Goal: Information Seeking & Learning: Learn about a topic

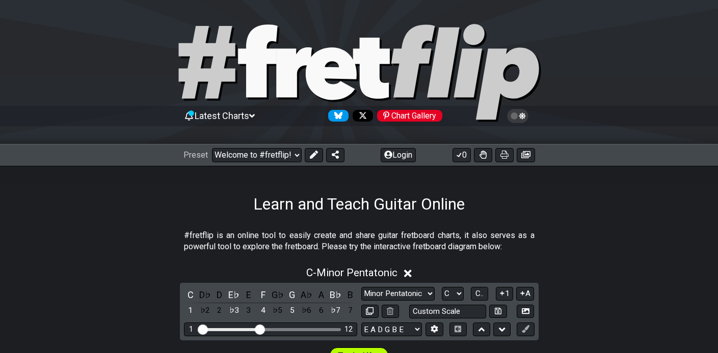
select select "/welcome"
select select "C"
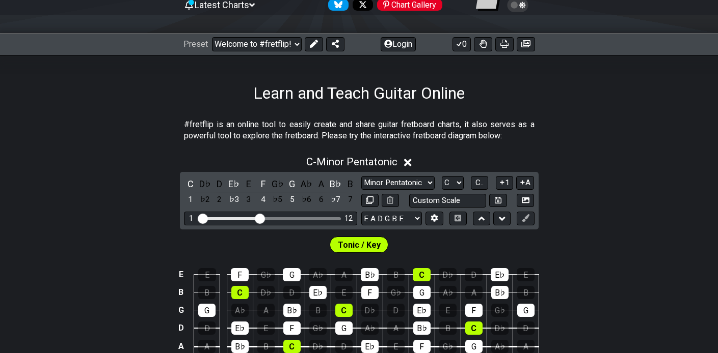
drag, startPoint x: 511, startPoint y: 54, endPoint x: 300, endPoint y: 100, distance: 215.8
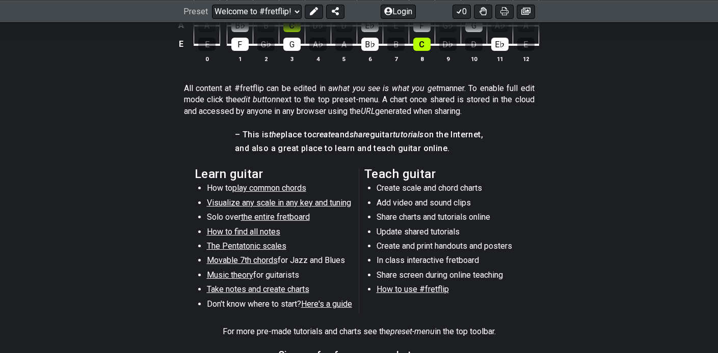
scroll to position [457, 0]
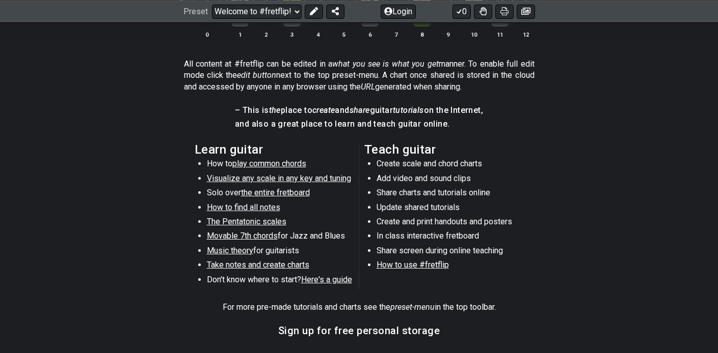
drag, startPoint x: 182, startPoint y: 63, endPoint x: 220, endPoint y: 85, distance: 43.8
click at [218, 85] on section "All content at #fretflip can be edited in a what you see is what you get manner…" at bounding box center [359, 77] width 718 height 46
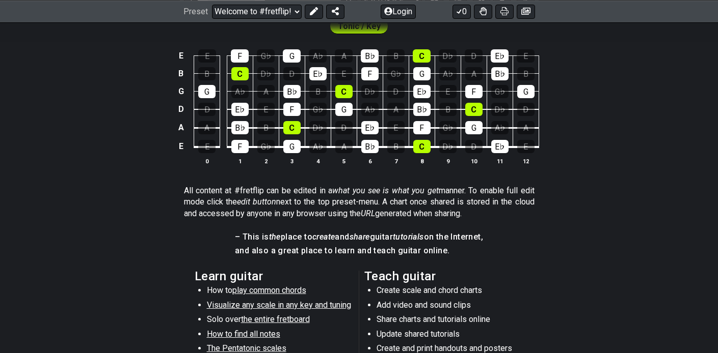
scroll to position [92, 0]
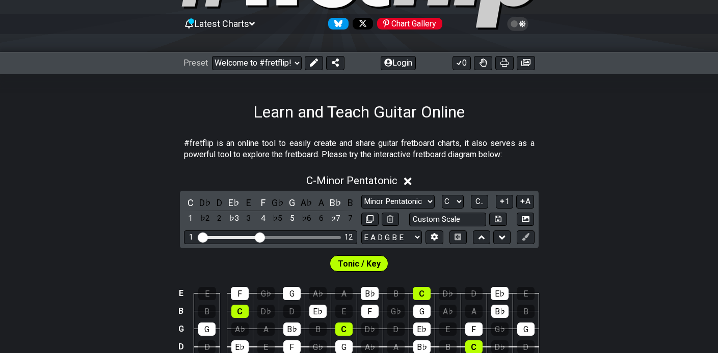
click at [260, 105] on h1 "Learn and Teach Guitar Online" at bounding box center [358, 111] width 211 height 19
drag, startPoint x: 237, startPoint y: 108, endPoint x: 392, endPoint y: 144, distance: 159.0
drag, startPoint x: 400, startPoint y: 146, endPoint x: 266, endPoint y: 146, distance: 133.4
click at [266, 146] on p "#fretflip is an online tool to easily create and share guitar fretboard charts,…" at bounding box center [359, 149] width 350 height 23
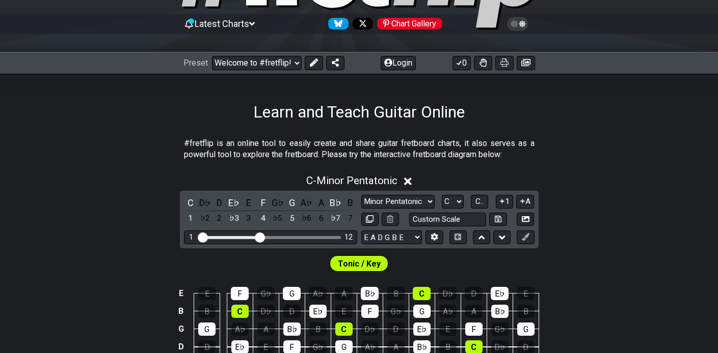
scroll to position [112, 0]
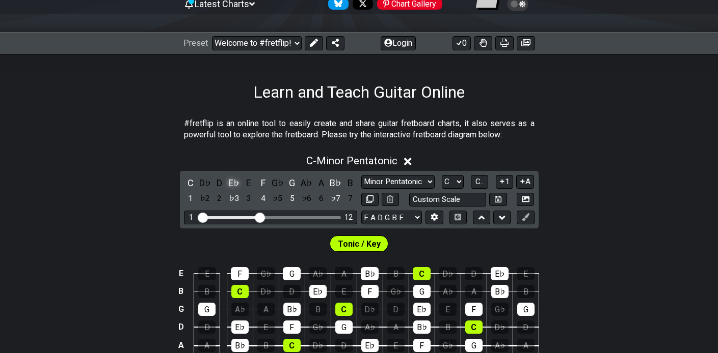
click at [231, 187] on div "E♭" at bounding box center [233, 183] width 13 height 14
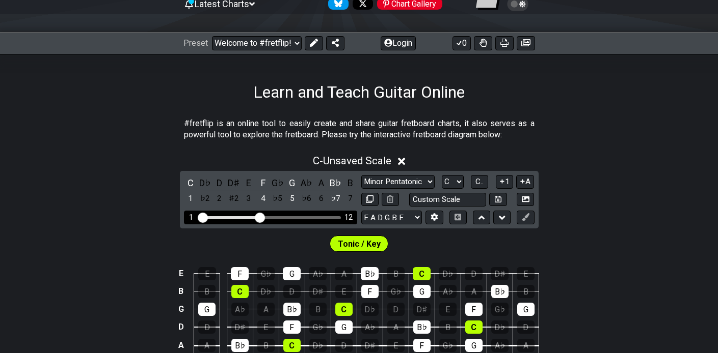
drag, startPoint x: 265, startPoint y: 217, endPoint x: 250, endPoint y: 217, distance: 15.3
click at [250, 218] on div "1 12" at bounding box center [270, 218] width 141 height 0
drag, startPoint x: 259, startPoint y: 219, endPoint x: 233, endPoint y: 219, distance: 26.0
click at [233, 217] on input "Visible fret range" at bounding box center [270, 217] width 145 height 0
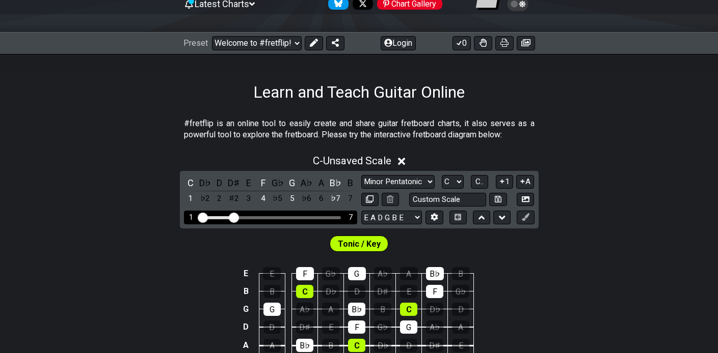
click at [201, 217] on input "Visible fret range" at bounding box center [270, 217] width 145 height 0
click at [218, 216] on div "Visible fret range" at bounding box center [216, 217] width 33 height 3
drag, startPoint x: 224, startPoint y: 217, endPoint x: 233, endPoint y: 217, distance: 9.2
click at [225, 217] on div "Visible fret range" at bounding box center [216, 217] width 33 height 3
drag, startPoint x: 233, startPoint y: 217, endPoint x: 262, endPoint y: 217, distance: 29.0
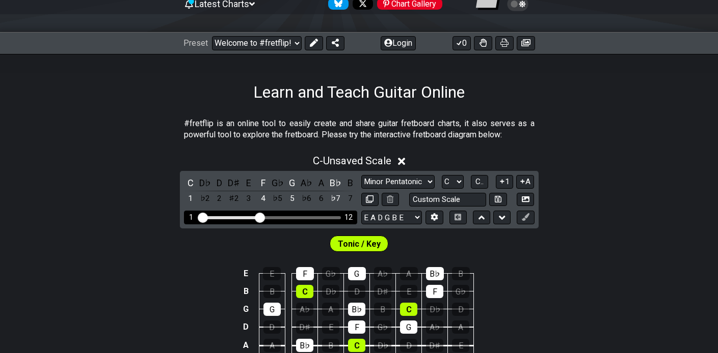
click at [262, 217] on input "Visible fret range" at bounding box center [270, 217] width 145 height 0
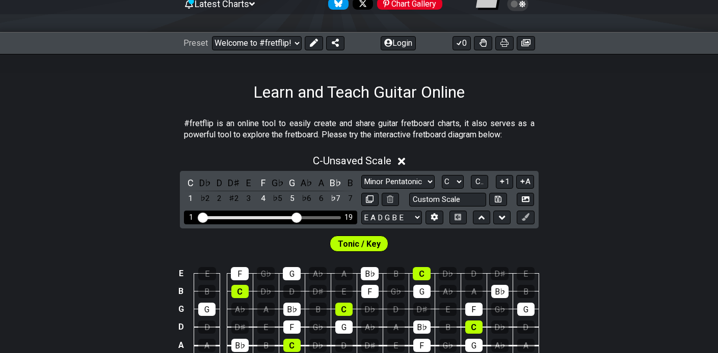
drag, startPoint x: 262, startPoint y: 217, endPoint x: 298, endPoint y: 216, distance: 36.2
click at [298, 217] on input "Visible fret range" at bounding box center [270, 217] width 145 height 0
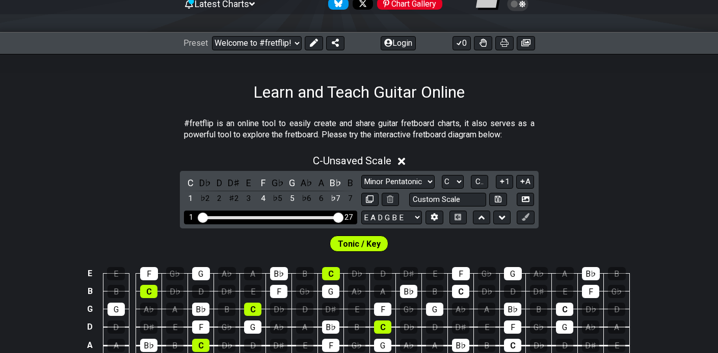
drag, startPoint x: 298, startPoint y: 216, endPoint x: 349, endPoint y: 218, distance: 51.0
click at [343, 217] on input "Visible fret range" at bounding box center [270, 217] width 145 height 0
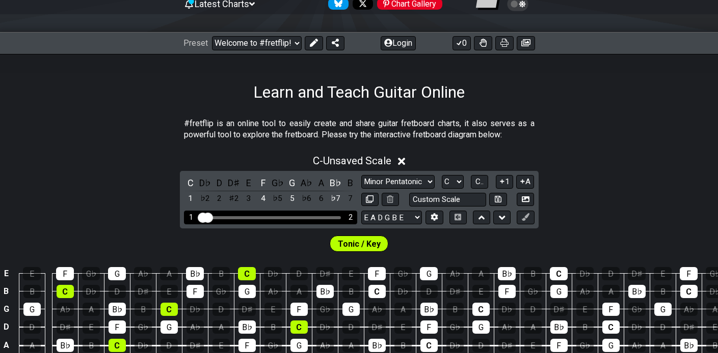
drag, startPoint x: 341, startPoint y: 217, endPoint x: 160, endPoint y: 216, distance: 180.3
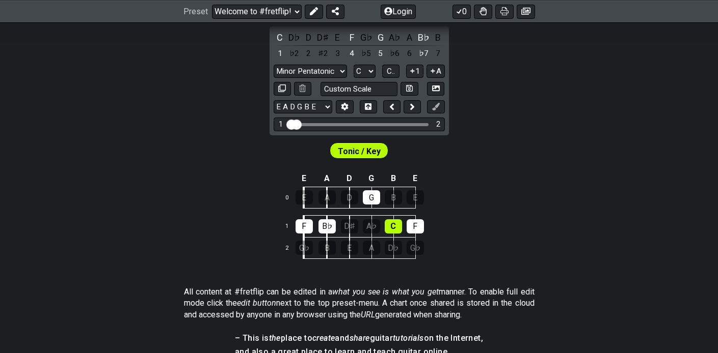
scroll to position [256, 0]
click at [368, 148] on span "Tonic / Key" at bounding box center [359, 152] width 43 height 15
click at [368, 152] on span "Tonic / Key" at bounding box center [359, 152] width 43 height 15
click at [369, 200] on div "G" at bounding box center [371, 198] width 17 height 14
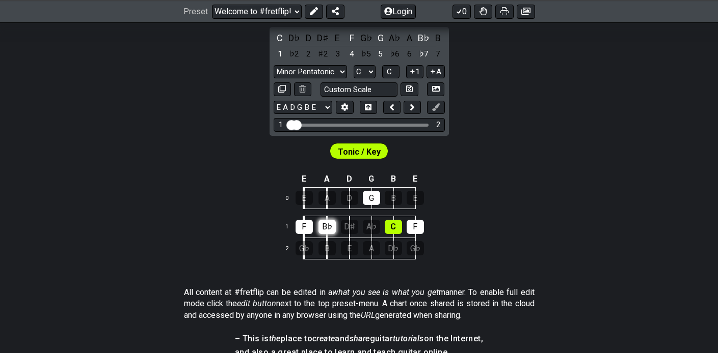
click at [329, 225] on div "B♭" at bounding box center [326, 227] width 17 height 14
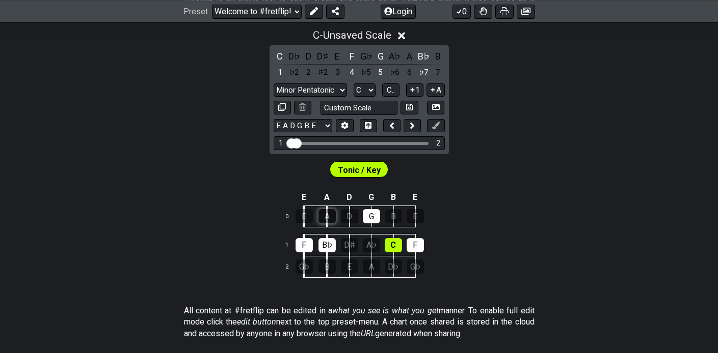
scroll to position [161, 0]
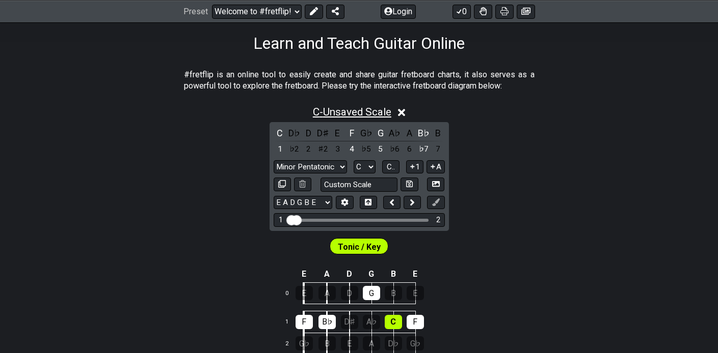
click at [365, 115] on span "C - Unsaved Scale" at bounding box center [352, 112] width 78 height 12
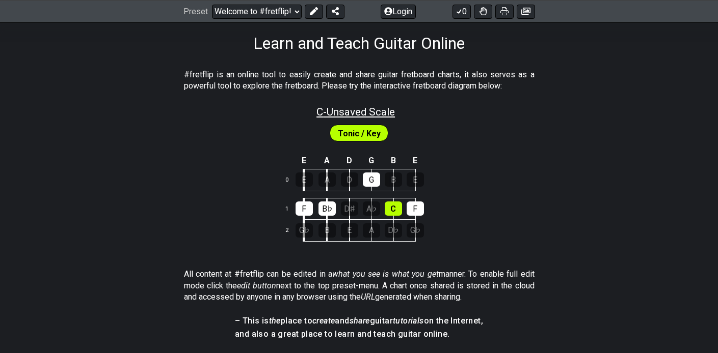
click at [365, 115] on span "C - Unsaved Scale" at bounding box center [355, 112] width 78 height 12
select select "C"
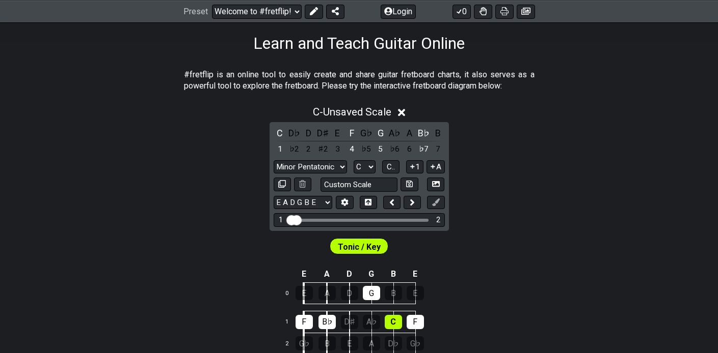
drag, startPoint x: 225, startPoint y: 85, endPoint x: 332, endPoint y: 90, distance: 107.1
click at [332, 90] on p "#fretflip is an online tool to easily create and share guitar fretboard charts,…" at bounding box center [359, 80] width 350 height 23
click at [331, 111] on span "C - Unsaved Scale" at bounding box center [352, 112] width 78 height 12
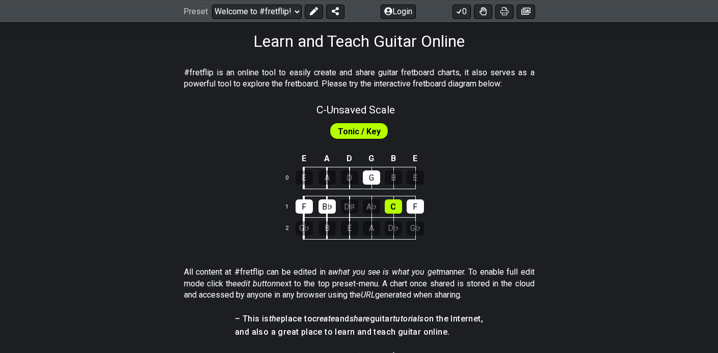
scroll to position [256, 0]
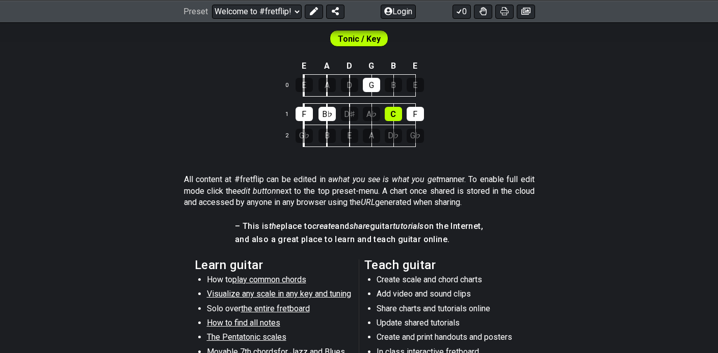
click at [230, 180] on p "All content at #fretflip can be edited in a what you see is what you get manner…" at bounding box center [359, 191] width 350 height 34
click at [322, 103] on td "F" at bounding box center [315, 114] width 23 height 22
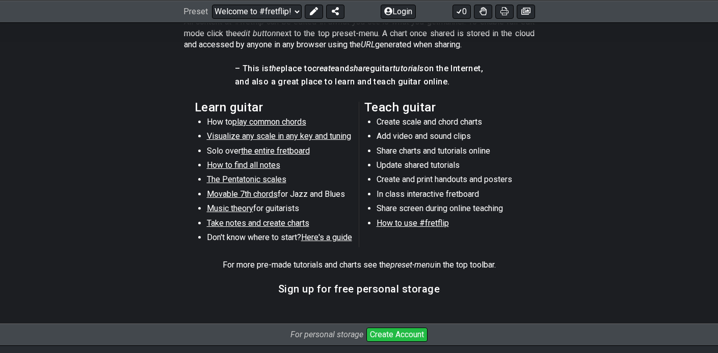
scroll to position [381, 0]
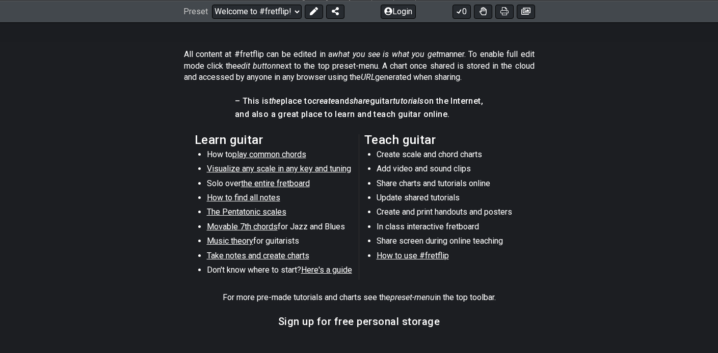
click at [278, 155] on span "play common chords" at bounding box center [269, 155] width 74 height 10
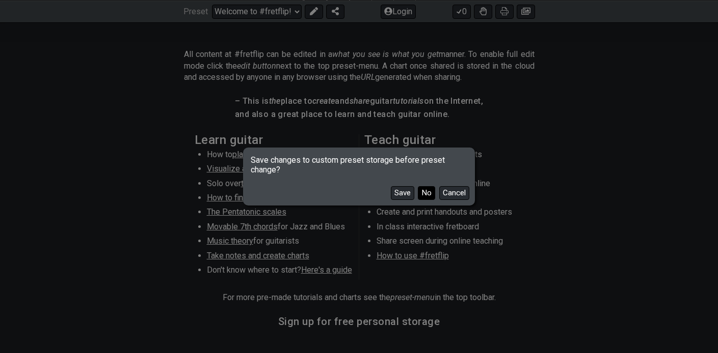
click at [429, 195] on button "No" at bounding box center [426, 193] width 17 height 14
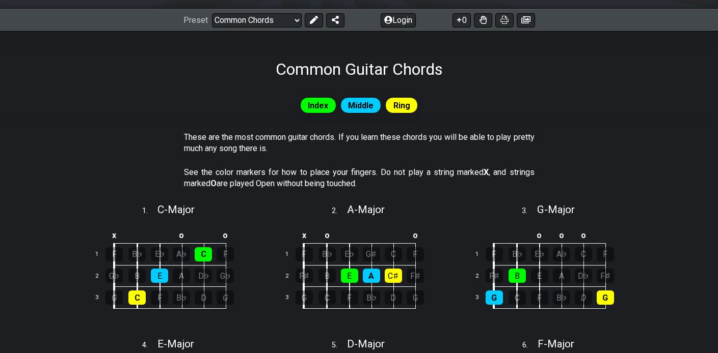
scroll to position [218, 0]
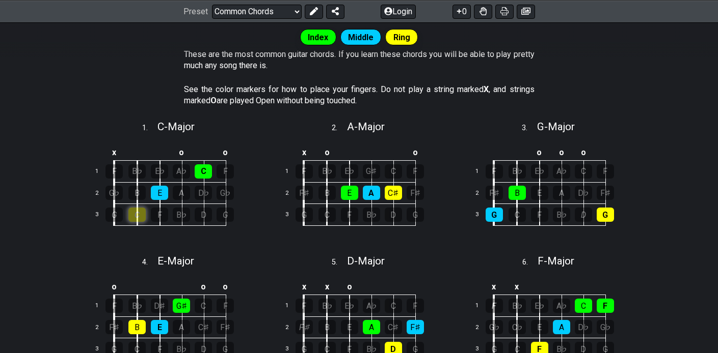
click at [134, 211] on div "C" at bounding box center [136, 215] width 17 height 14
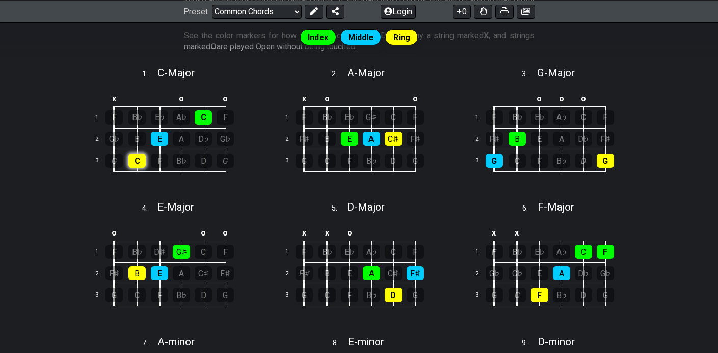
scroll to position [276, 0]
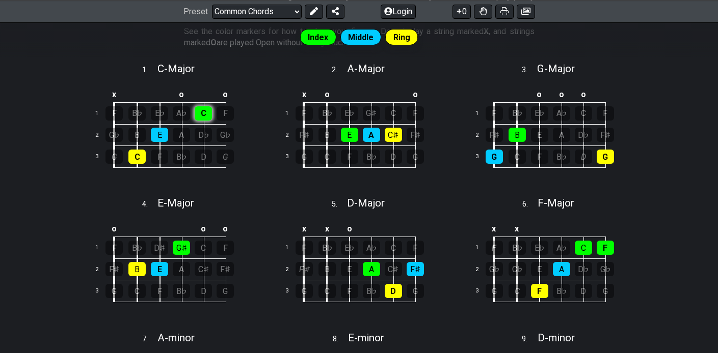
click at [207, 108] on div "C" at bounding box center [203, 113] width 17 height 14
click at [159, 132] on div "E" at bounding box center [159, 135] width 17 height 14
click at [143, 154] on div "C" at bounding box center [136, 157] width 17 height 14
click at [267, 131] on div "x o o 1 F B♭ E♭ G♯ C F 2 F♯ B E A C♯ F♯ 3 G C F B♭ D G" at bounding box center [358, 134] width 183 height 115
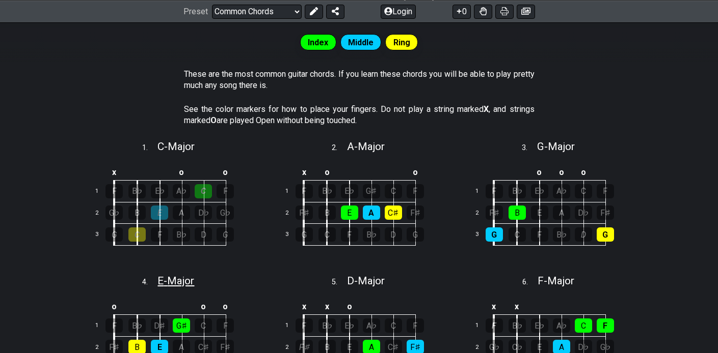
scroll to position [255, 0]
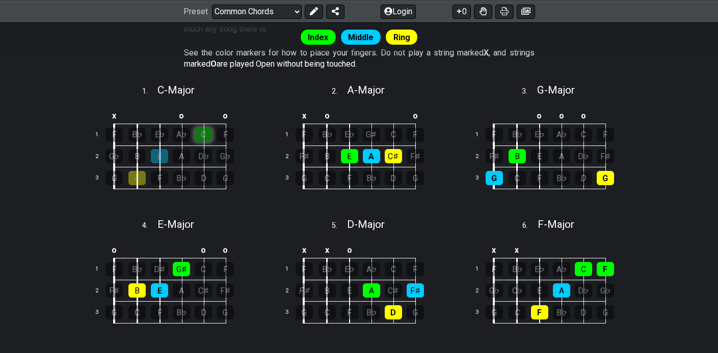
click at [205, 134] on div "C" at bounding box center [203, 135] width 17 height 14
click at [159, 152] on div "E" at bounding box center [159, 156] width 17 height 14
click at [129, 179] on div "C" at bounding box center [136, 178] width 17 height 14
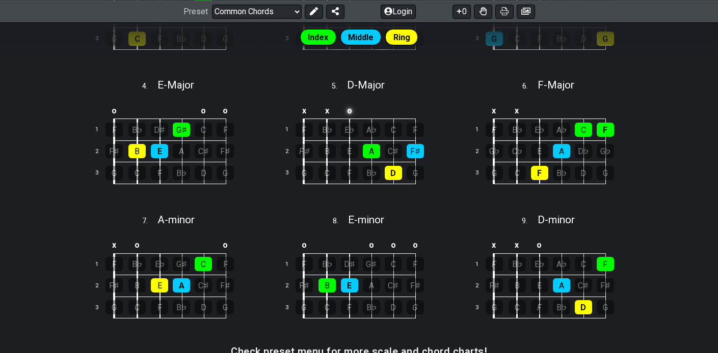
scroll to position [338, 0]
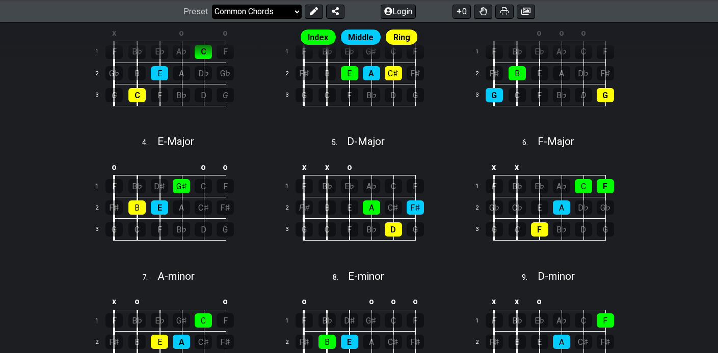
click at [275, 11] on select "Welcome to #fretflip! Initial Preset Custom Preset Minor Pentatonic Major Penta…" at bounding box center [257, 11] width 90 height 14
click at [212, 4] on select "Welcome to #fretflip! Initial Preset Custom Preset Minor Pentatonic Major Penta…" at bounding box center [257, 11] width 90 height 14
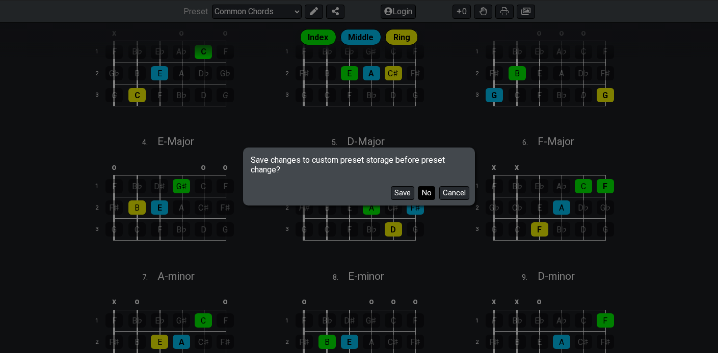
click at [431, 192] on button "No" at bounding box center [426, 193] width 17 height 14
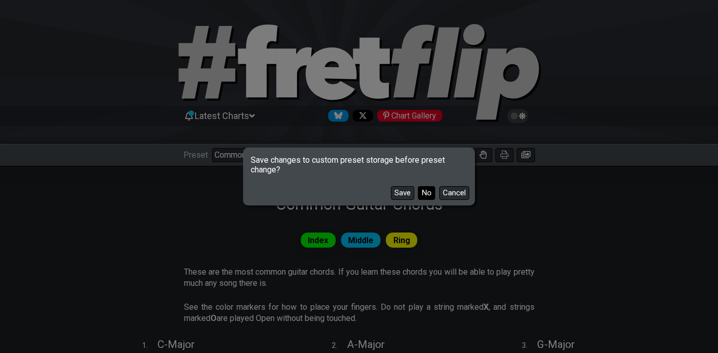
select select "/guitar-scales-generator"
select select "A"
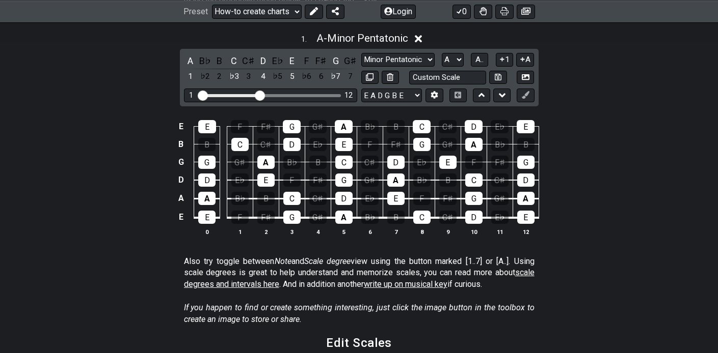
scroll to position [342, 0]
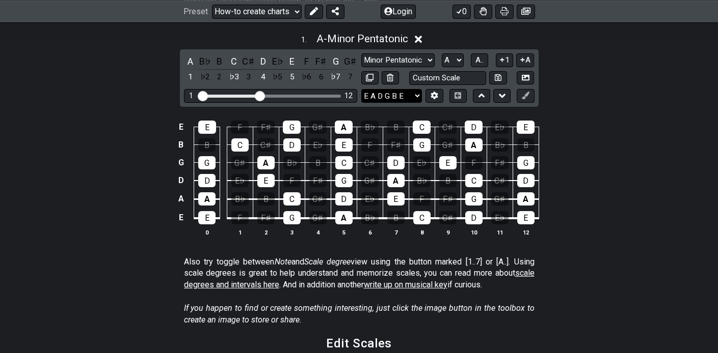
click at [410, 89] on select "E A D G B E E A D G B E E A D G B E B E A D F♯ B A D G C E A D A D G B E E♭ A♭ …" at bounding box center [391, 96] width 61 height 14
click at [361, 89] on select "E A D G B E E A D G B E E A D G B E B E A D F♯ B A D G C E A D A D G B E E♭ A♭ …" at bounding box center [391, 96] width 61 height 14
drag, startPoint x: 259, startPoint y: 84, endPoint x: 251, endPoint y: 85, distance: 7.8
click at [251, 95] on input "Visible fret range" at bounding box center [270, 95] width 145 height 0
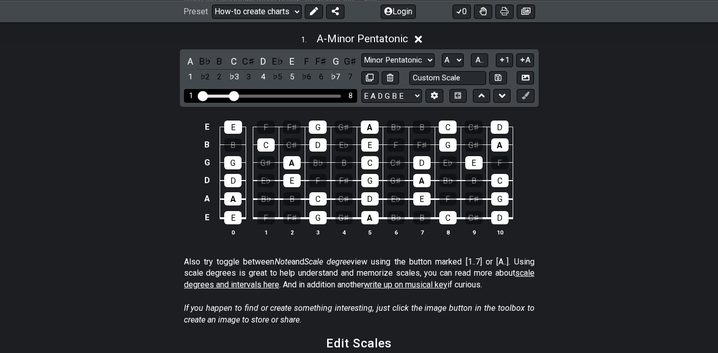
drag, startPoint x: 250, startPoint y: 84, endPoint x: 235, endPoint y: 84, distance: 14.3
click at [235, 95] on input "Visible fret range" at bounding box center [270, 95] width 145 height 0
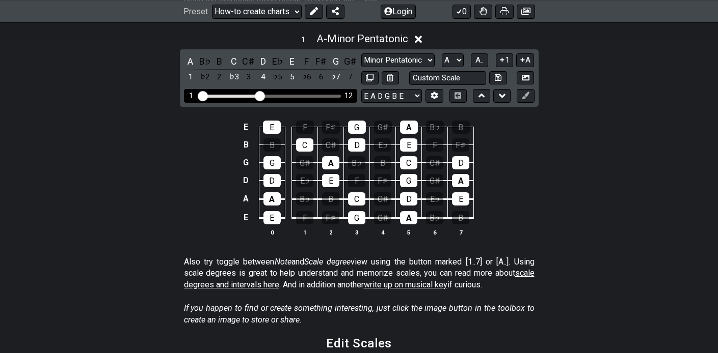
drag, startPoint x: 236, startPoint y: 83, endPoint x: 261, endPoint y: 80, distance: 25.1
click at [261, 95] on input "Visible fret range" at bounding box center [270, 95] width 145 height 0
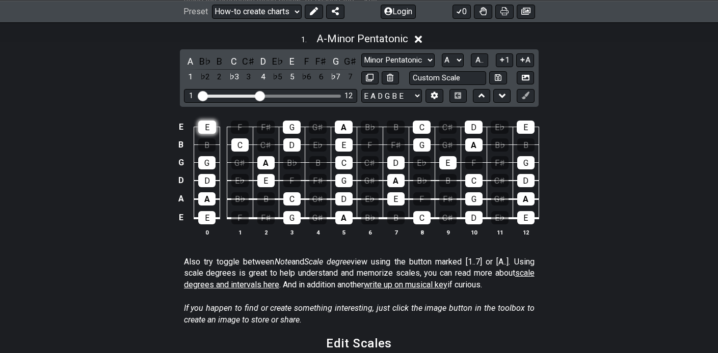
click at [203, 121] on div "E" at bounding box center [207, 127] width 18 height 13
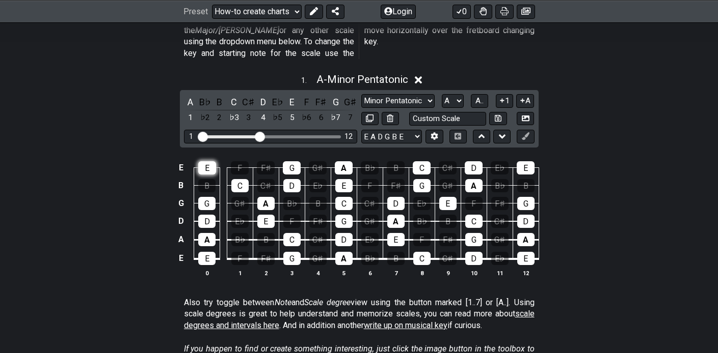
scroll to position [291, 0]
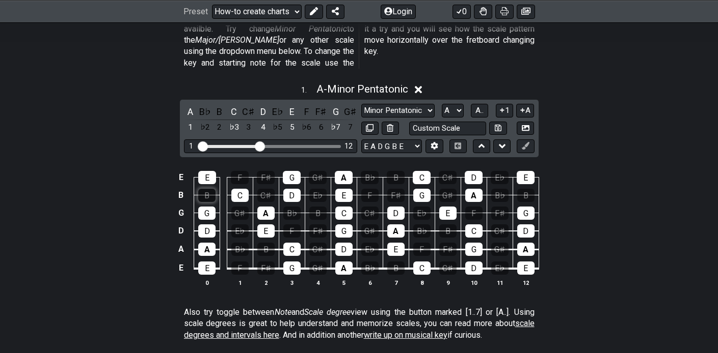
click at [210, 189] on div "B" at bounding box center [206, 195] width 17 height 13
click at [190, 121] on div "1" at bounding box center [190, 128] width 13 height 14
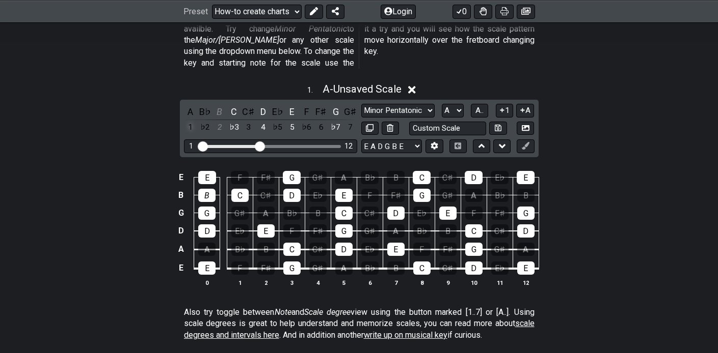
click at [190, 121] on div "1" at bounding box center [190, 128] width 13 height 14
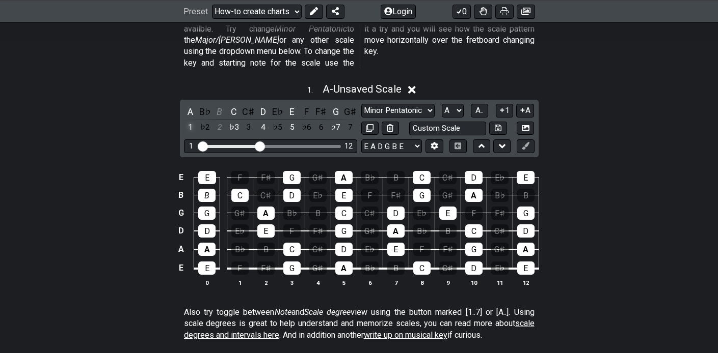
click at [190, 121] on div "1" at bounding box center [190, 128] width 13 height 14
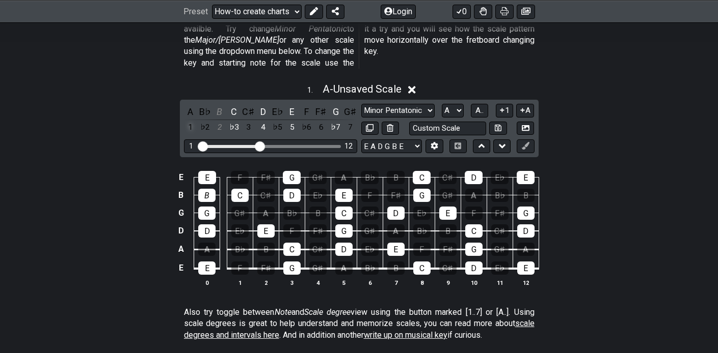
click at [190, 121] on div "1" at bounding box center [190, 128] width 13 height 14
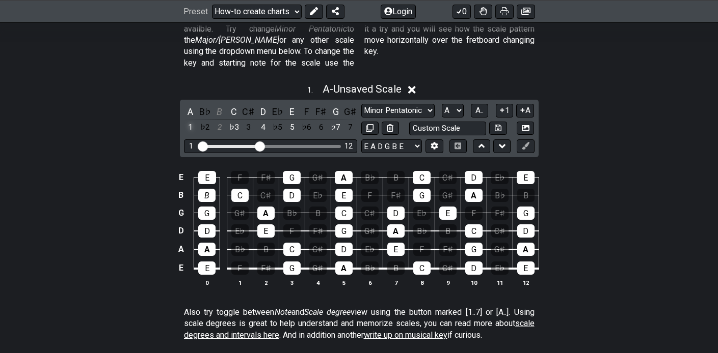
click at [190, 121] on div "1" at bounding box center [190, 128] width 13 height 14
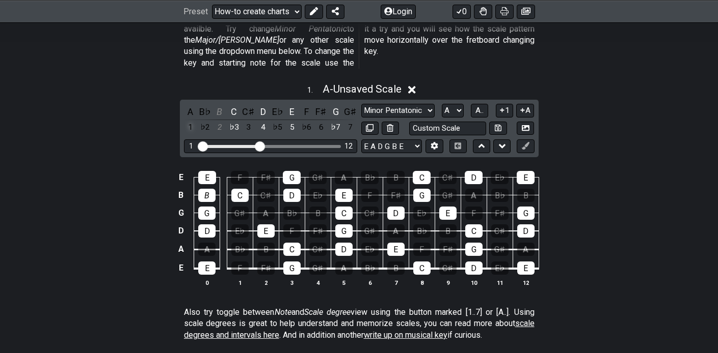
click at [190, 121] on div "1" at bounding box center [190, 128] width 13 height 14
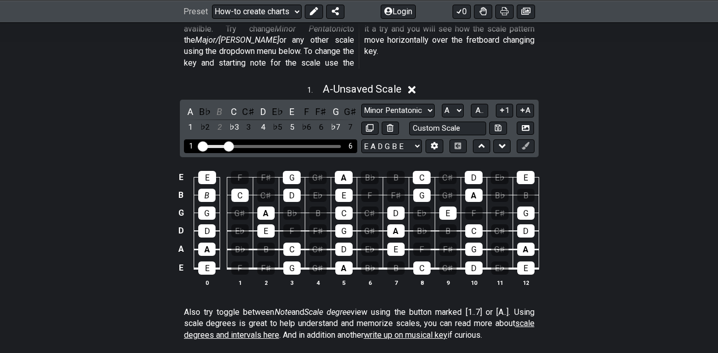
drag, startPoint x: 261, startPoint y: 130, endPoint x: 226, endPoint y: 131, distance: 34.7
click at [226, 146] on input "Visible fret range" at bounding box center [270, 146] width 145 height 0
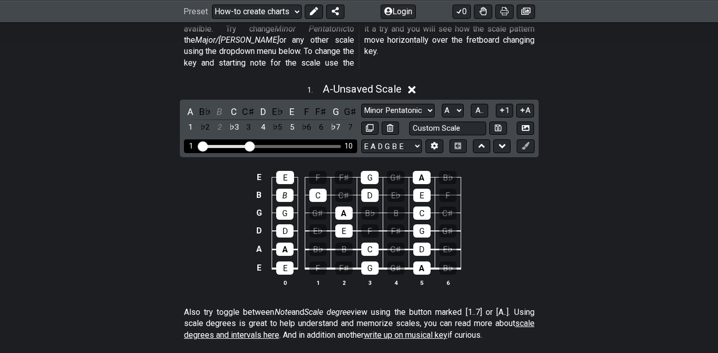
drag, startPoint x: 232, startPoint y: 133, endPoint x: 249, endPoint y: 135, distance: 17.4
click at [249, 146] on input "Visible fret range" at bounding box center [270, 146] width 145 height 0
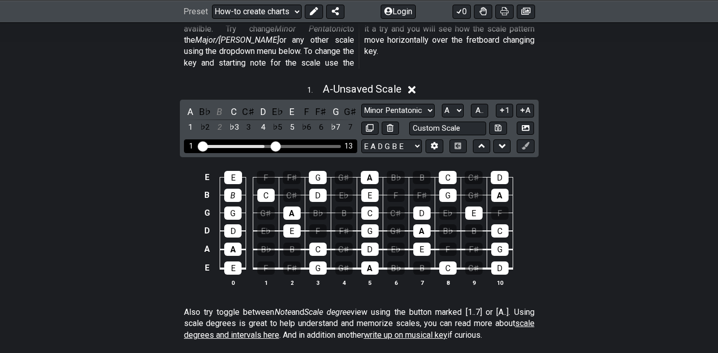
drag, startPoint x: 251, startPoint y: 135, endPoint x: 277, endPoint y: 136, distance: 26.0
click at [277, 146] on input "Visible fret range" at bounding box center [270, 146] width 145 height 0
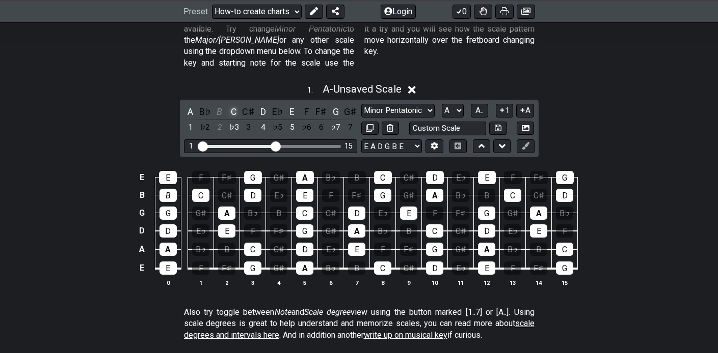
click at [235, 105] on div "C" at bounding box center [233, 112] width 13 height 14
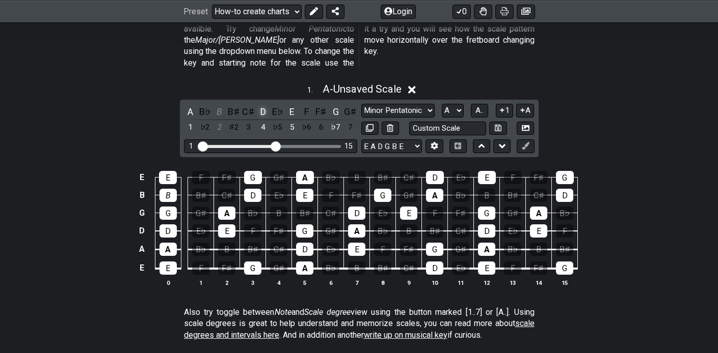
click at [266, 105] on div "D" at bounding box center [262, 112] width 13 height 14
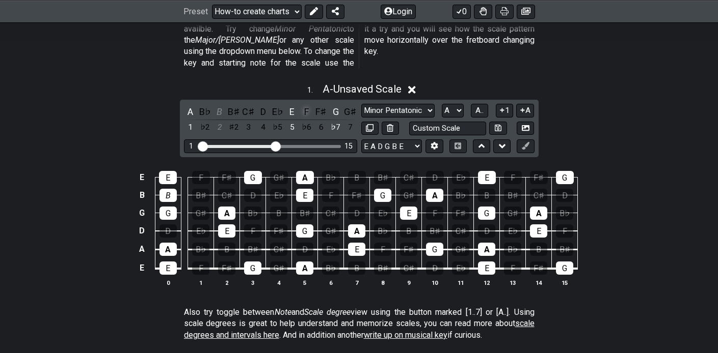
click at [303, 105] on div "F" at bounding box center [306, 112] width 13 height 14
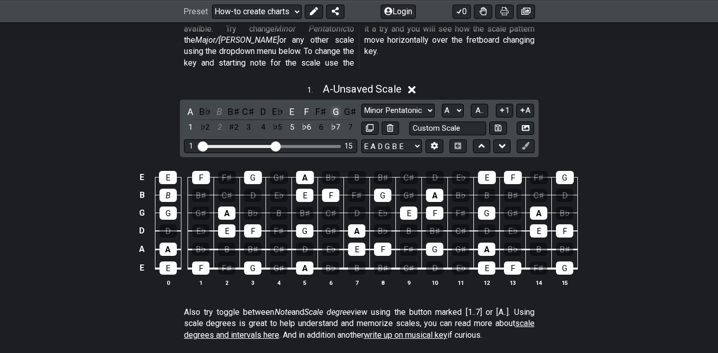
click at [335, 105] on div "G" at bounding box center [335, 112] width 13 height 14
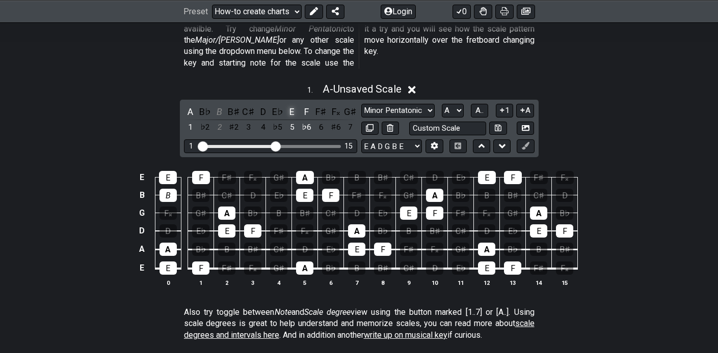
click at [293, 105] on div "E" at bounding box center [291, 112] width 13 height 14
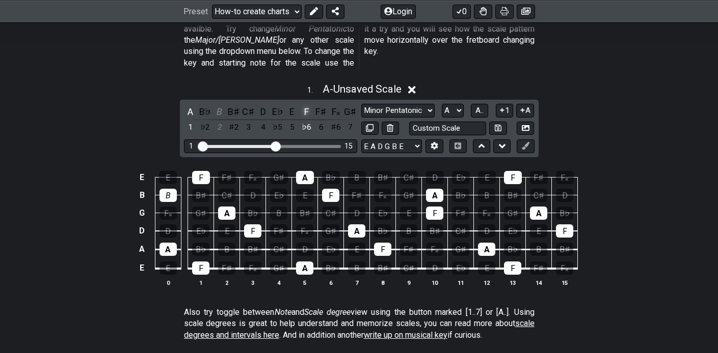
click at [307, 105] on div "F" at bounding box center [306, 112] width 13 height 14
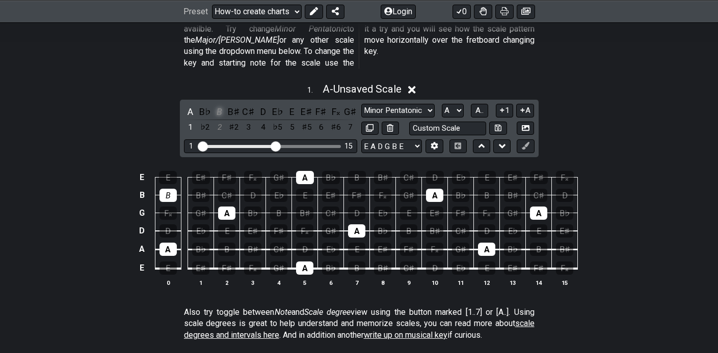
click at [218, 105] on div "B" at bounding box center [219, 112] width 13 height 14
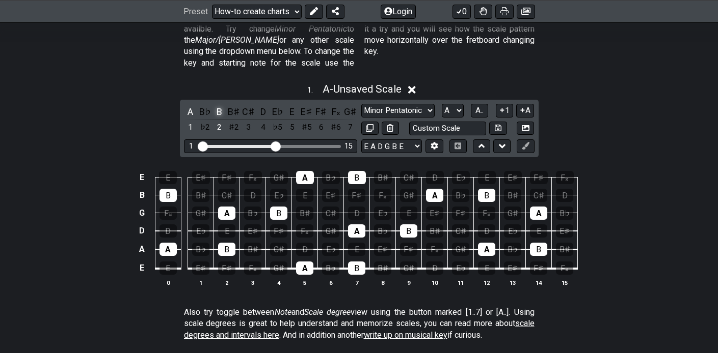
click at [218, 105] on div "B" at bounding box center [219, 112] width 13 height 14
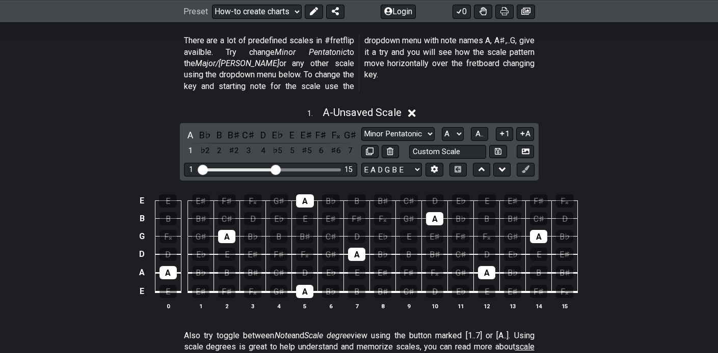
scroll to position [263, 0]
